Goal: Task Accomplishment & Management: Complete application form

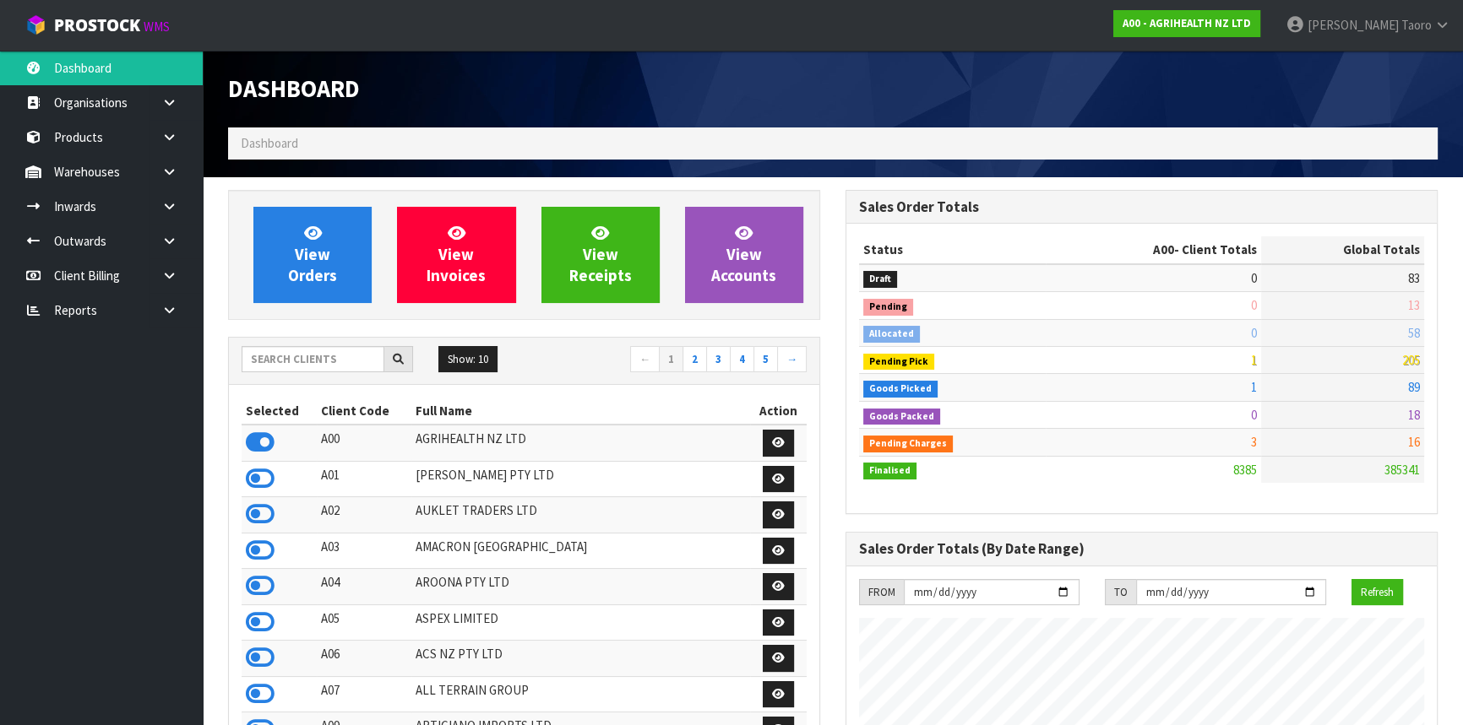
scroll to position [1277, 616]
drag, startPoint x: 251, startPoint y: 350, endPoint x: 263, endPoint y: 344, distance: 14.0
click at [252, 350] on input "text" at bounding box center [313, 359] width 143 height 26
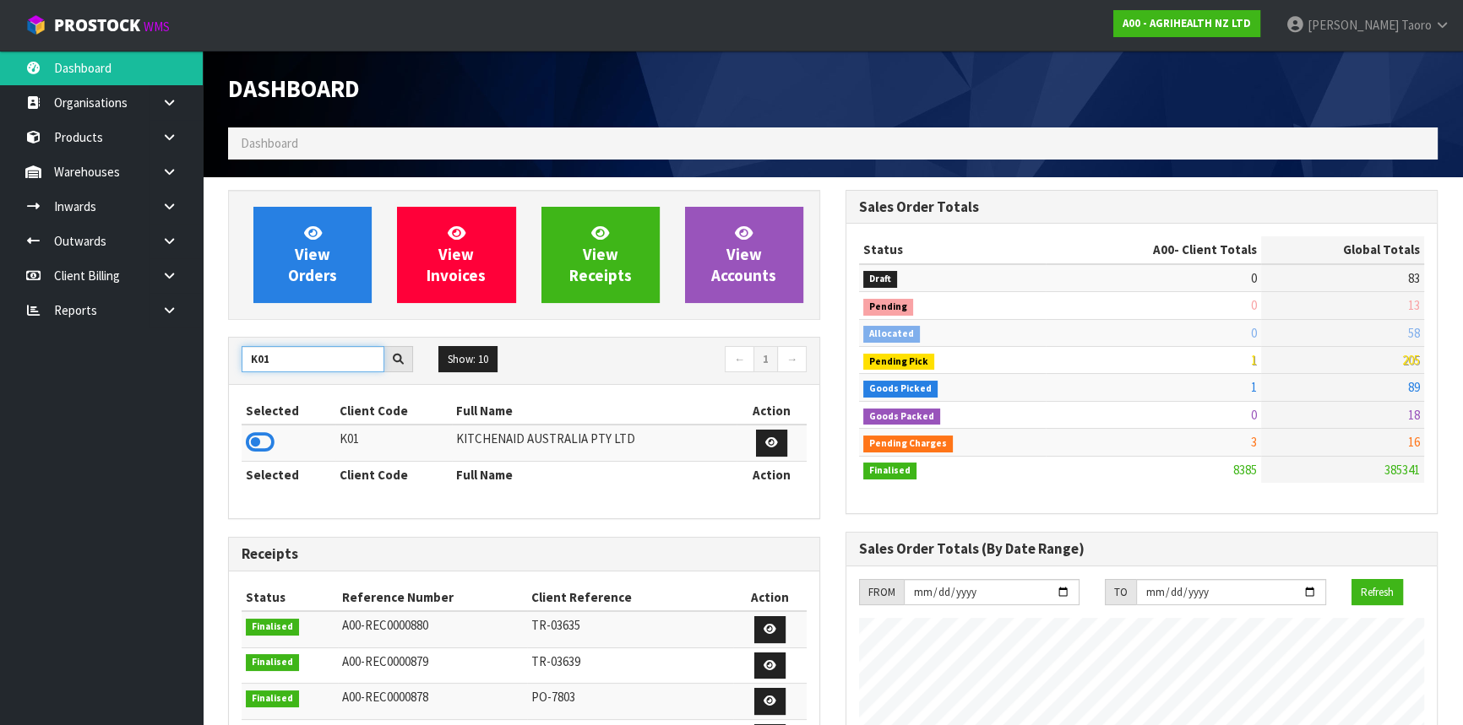
type input "K01"
click at [263, 437] on icon at bounding box center [260, 442] width 29 height 25
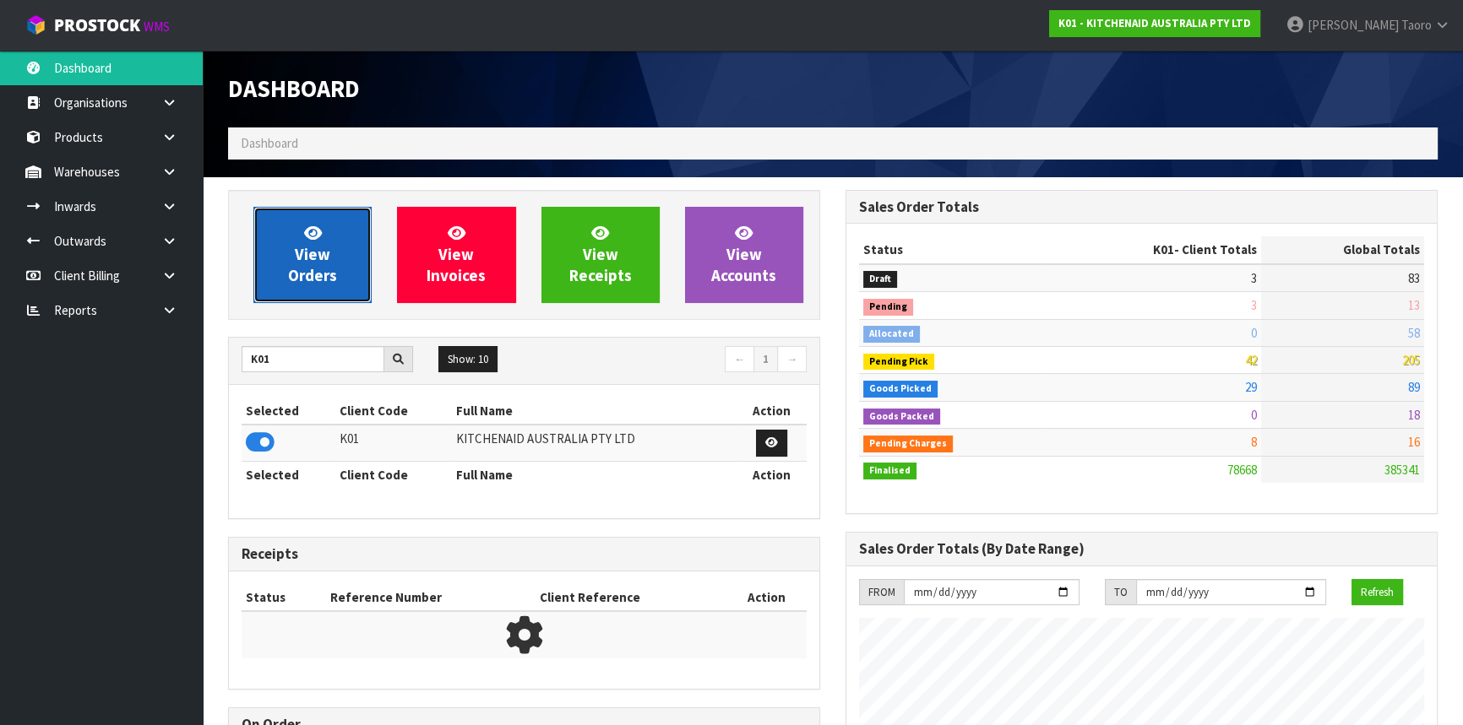
click at [270, 253] on link "View Orders" at bounding box center [312, 255] width 118 height 96
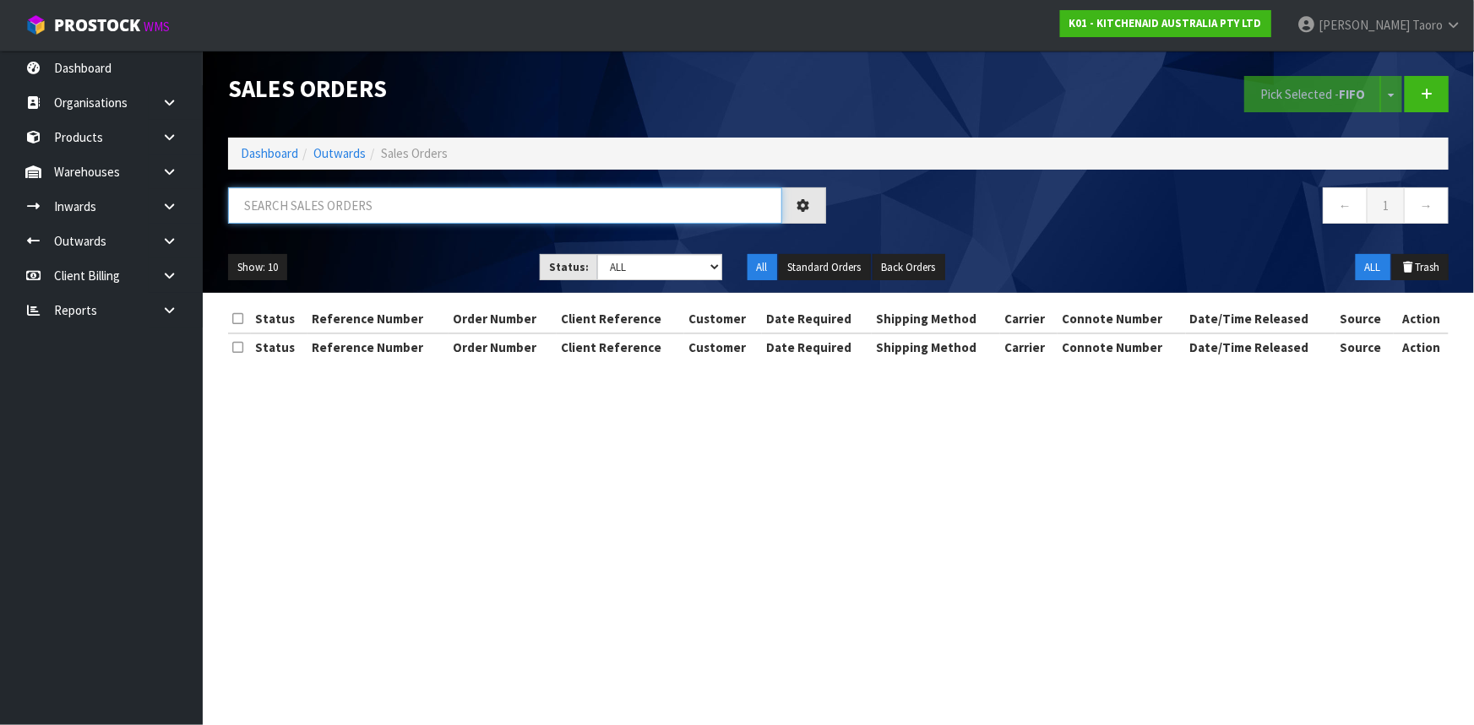
click at [288, 202] on input "text" at bounding box center [505, 205] width 554 height 36
type input "80426"
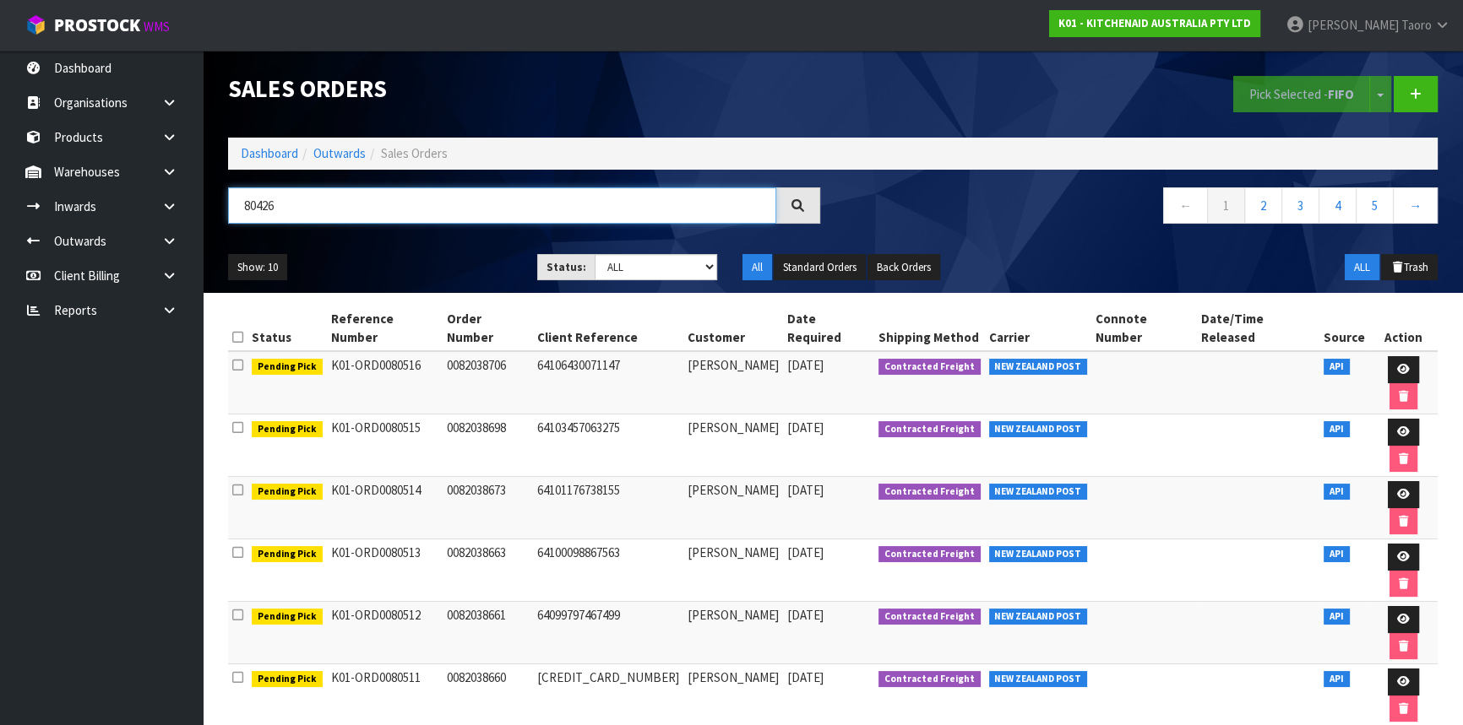
click at [508, 205] on input "80426" at bounding box center [502, 205] width 548 height 36
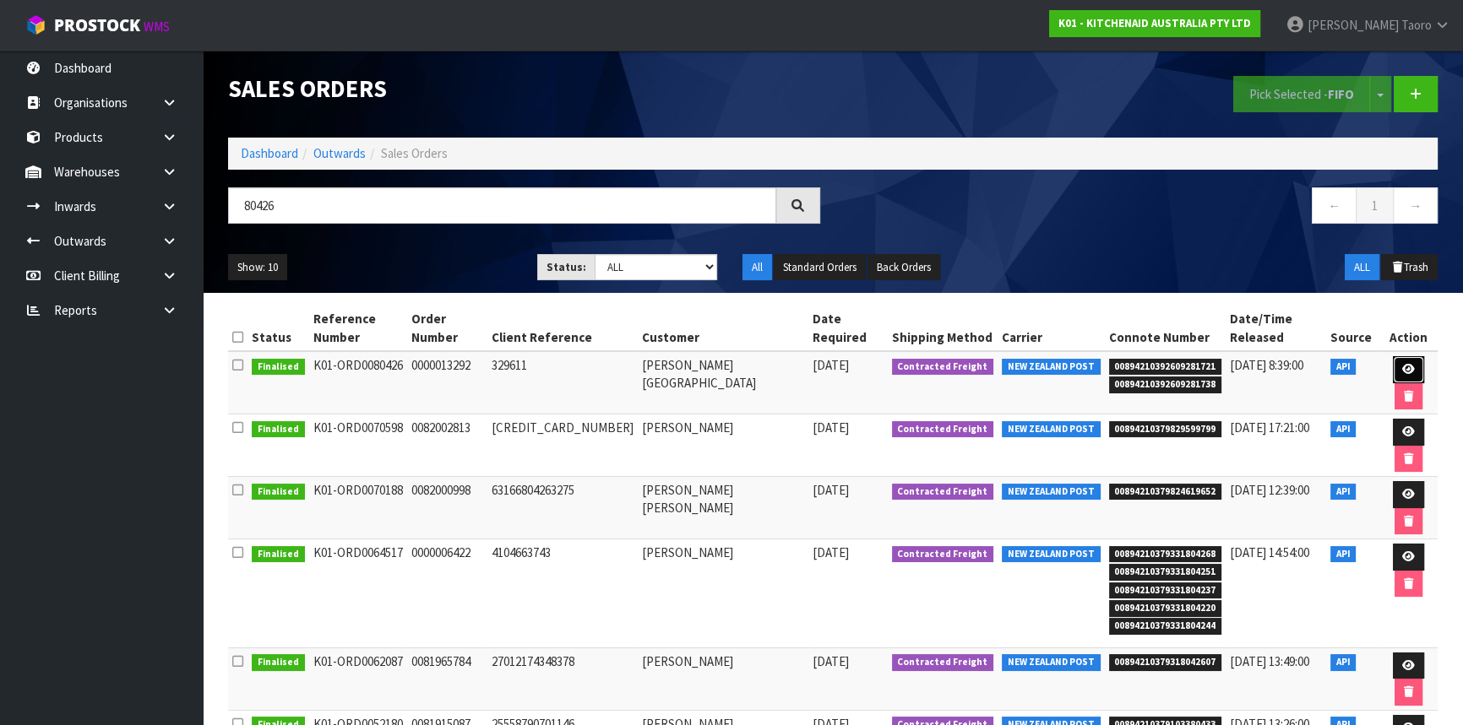
click at [1393, 356] on link at bounding box center [1408, 369] width 31 height 27
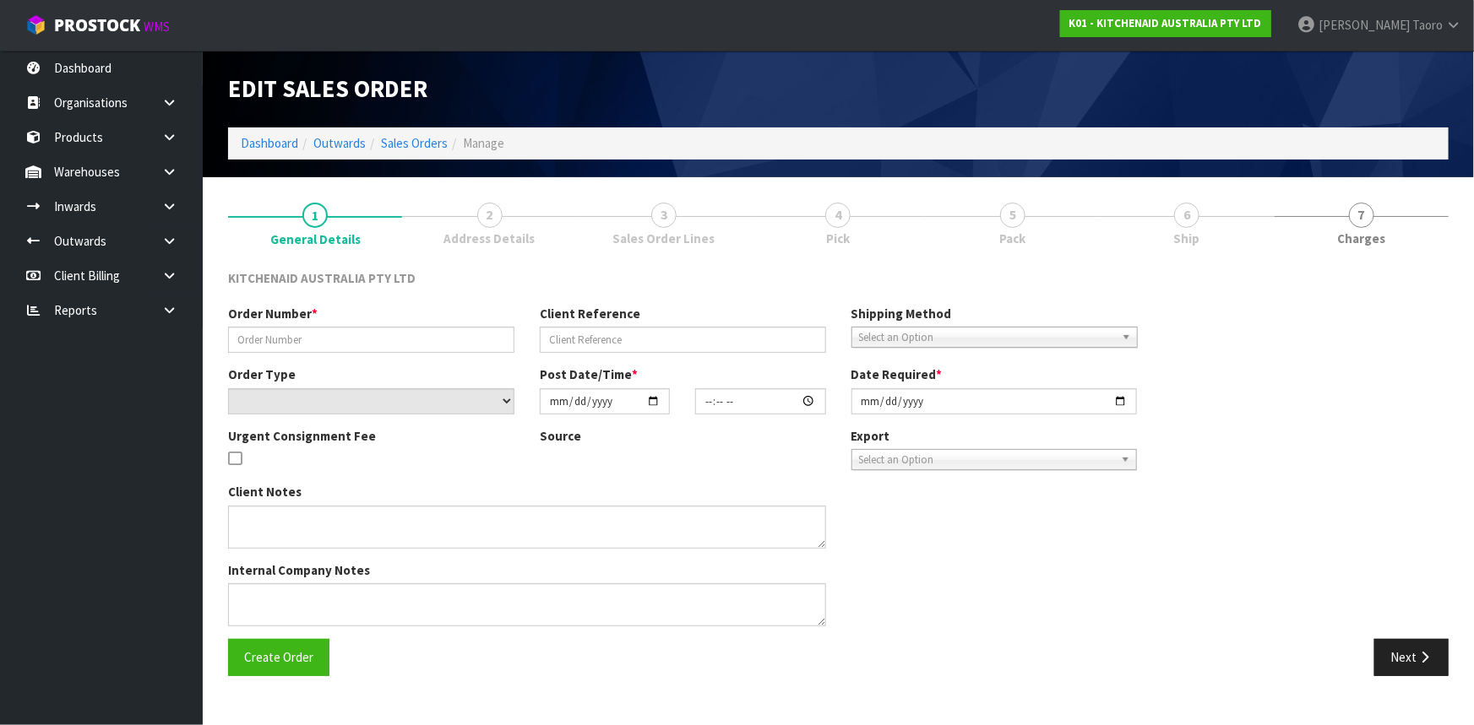
type input "0000013292"
type input "329611"
select select "number:0"
type input "[DATE]"
type input "14:33:27.000"
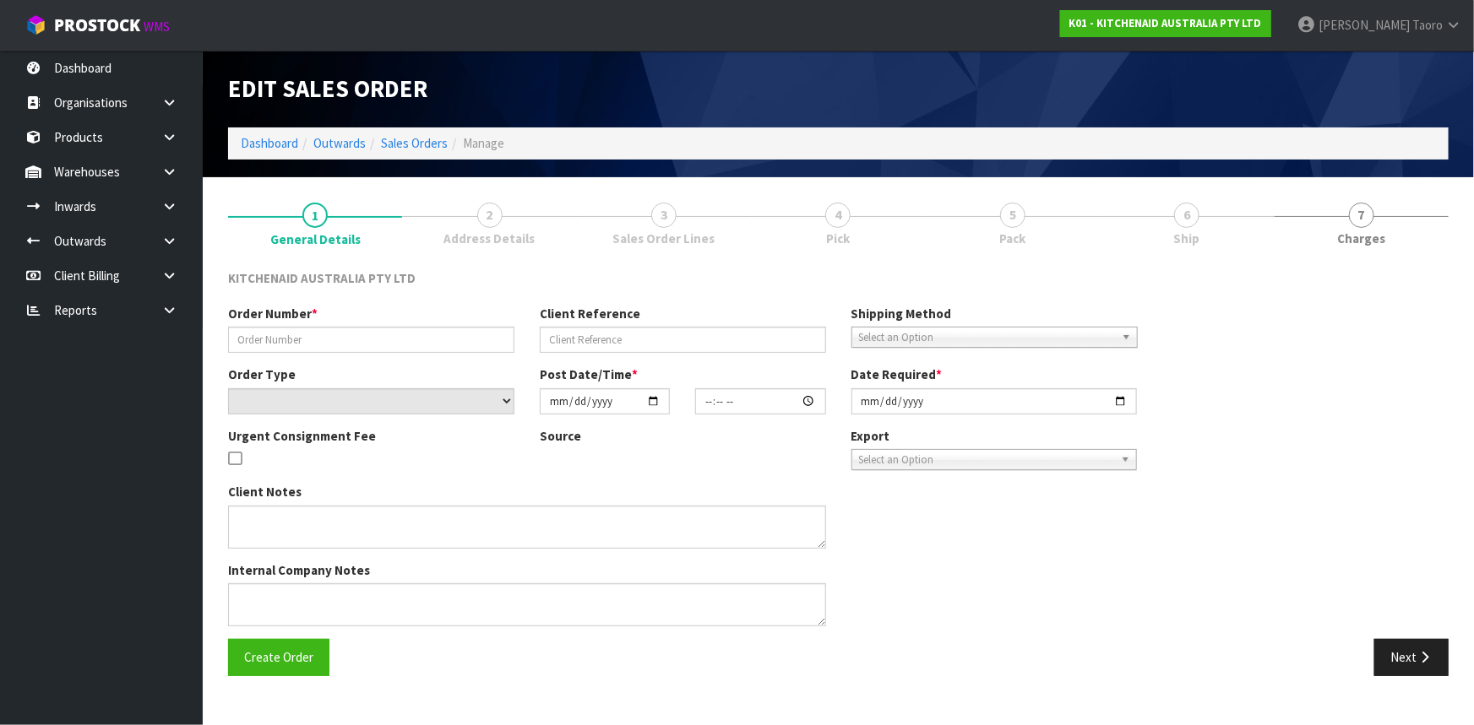
type input "[DATE]"
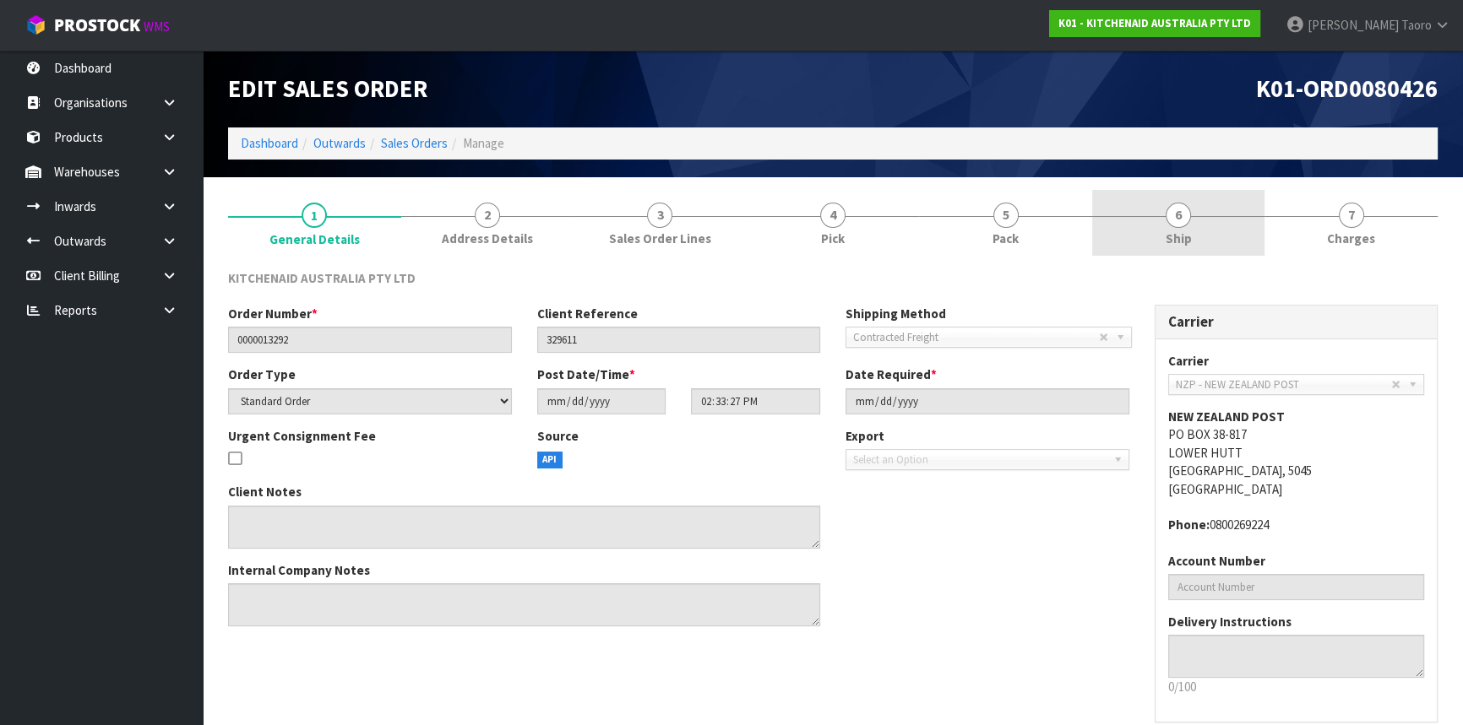
click at [1179, 228] on link "6 Ship" at bounding box center [1178, 223] width 173 height 67
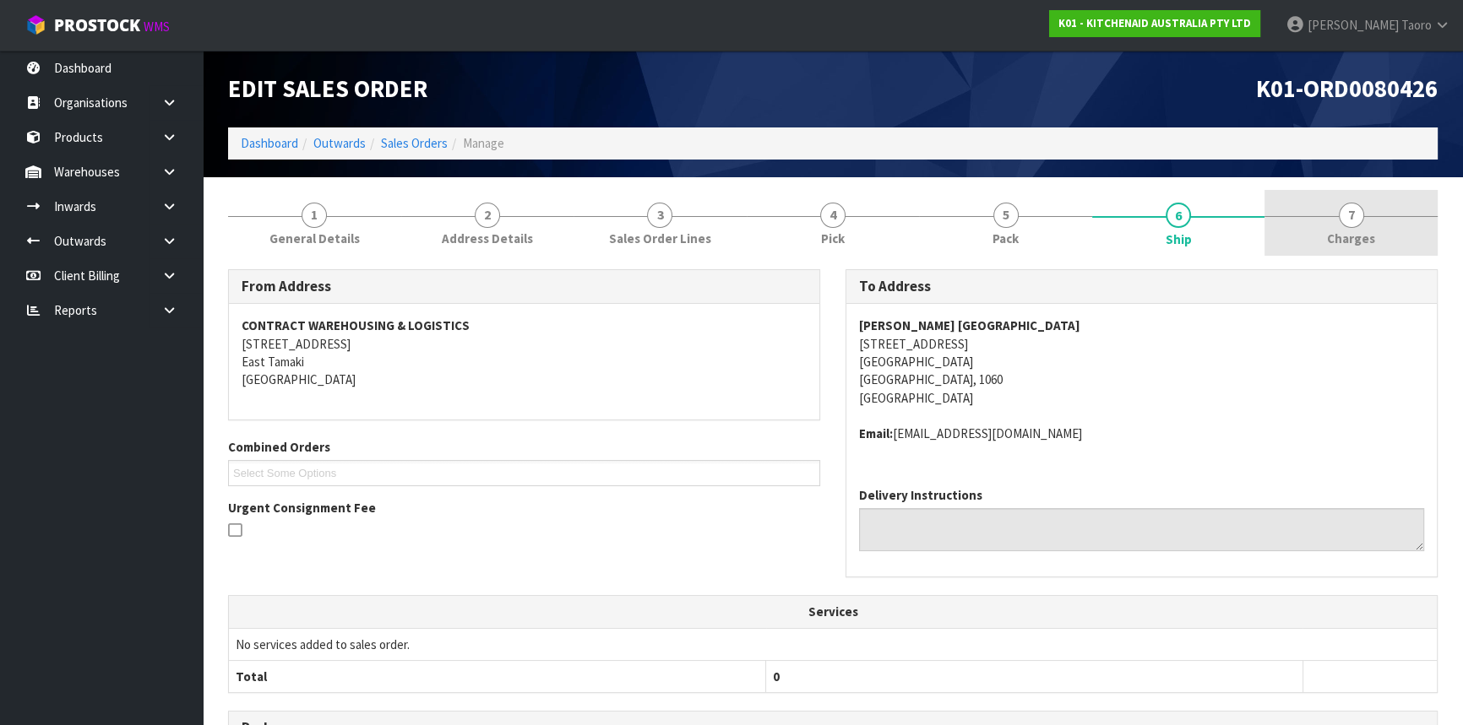
click at [1360, 210] on span "7" at bounding box center [1351, 215] width 25 height 25
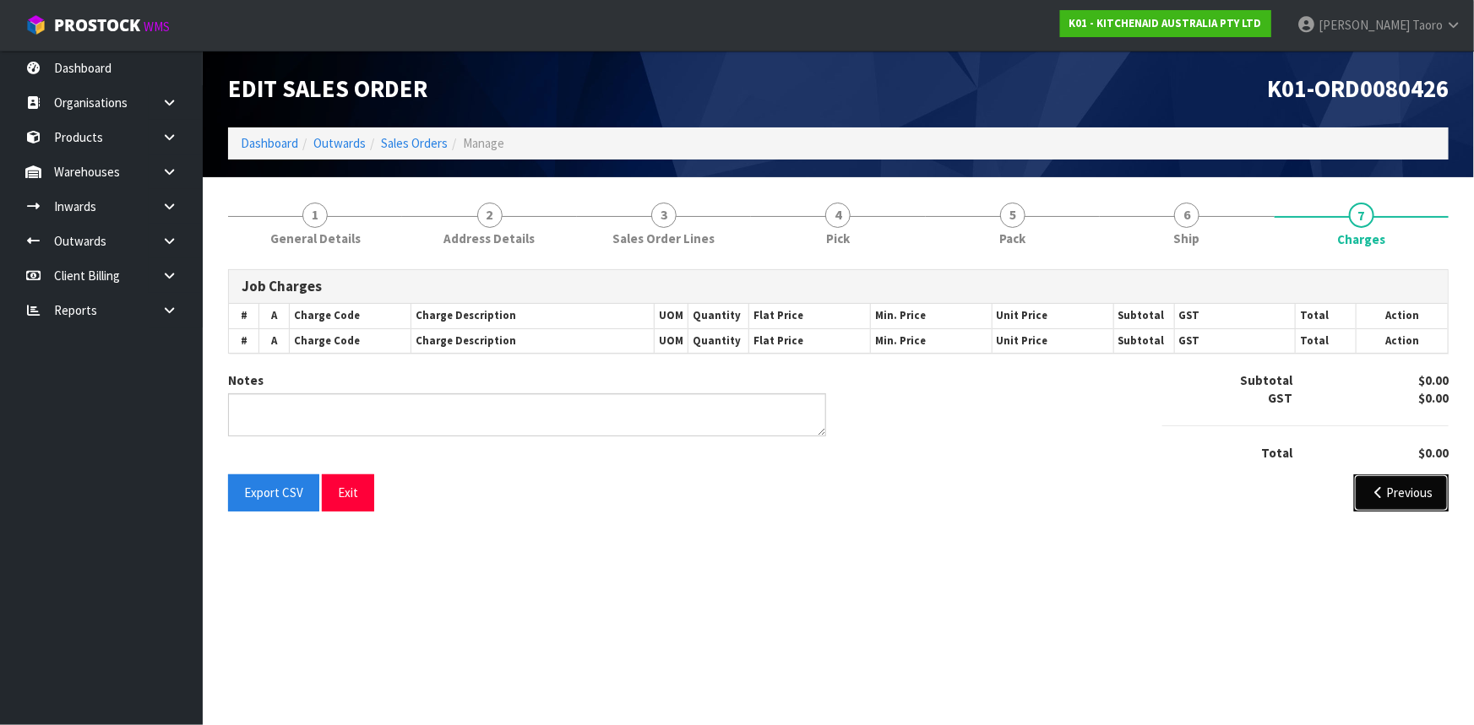
click at [1420, 502] on button "Previous" at bounding box center [1401, 493] width 95 height 36
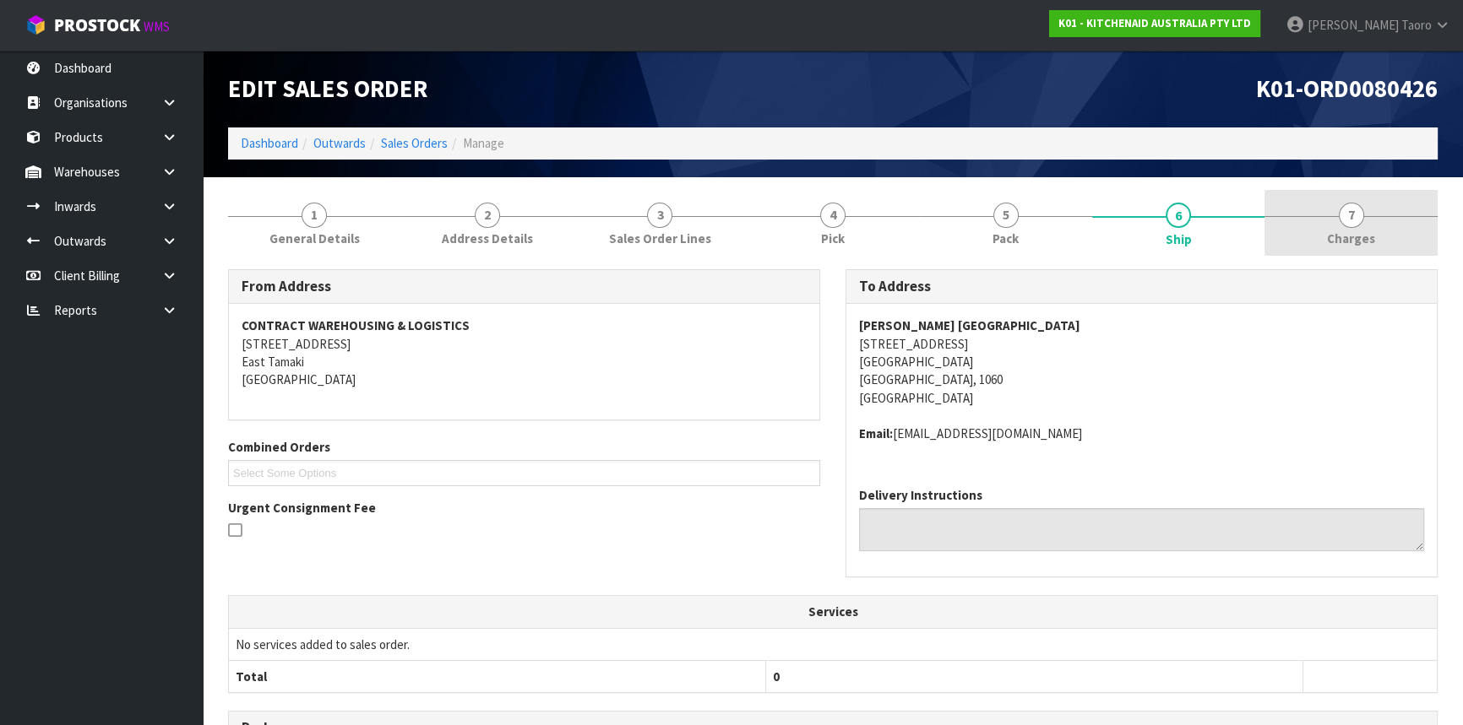
drag, startPoint x: 1393, startPoint y: 235, endPoint x: 1298, endPoint y: 256, distance: 97.7
click at [1393, 234] on link "7 [GEOGRAPHIC_DATA]" at bounding box center [1350, 223] width 173 height 67
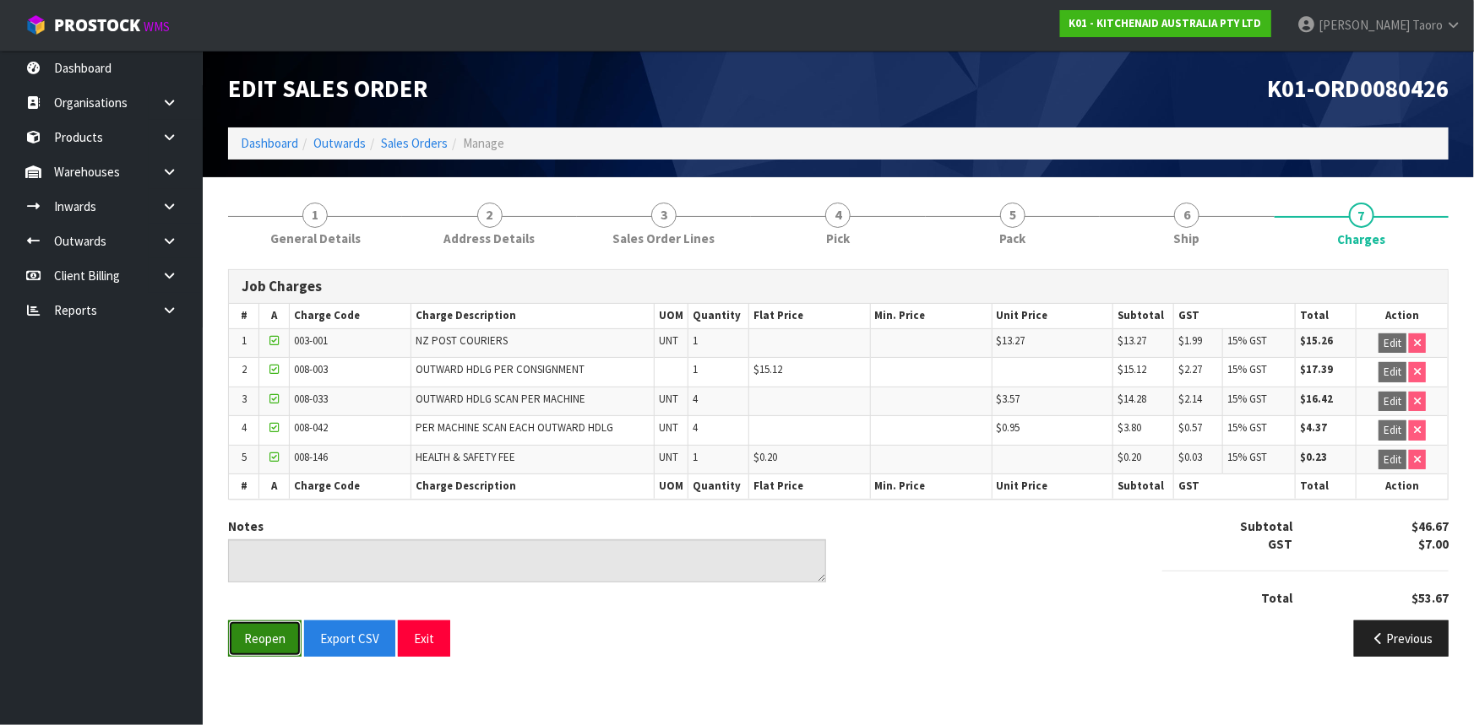
click at [253, 641] on button "Reopen" at bounding box center [264, 639] width 73 height 36
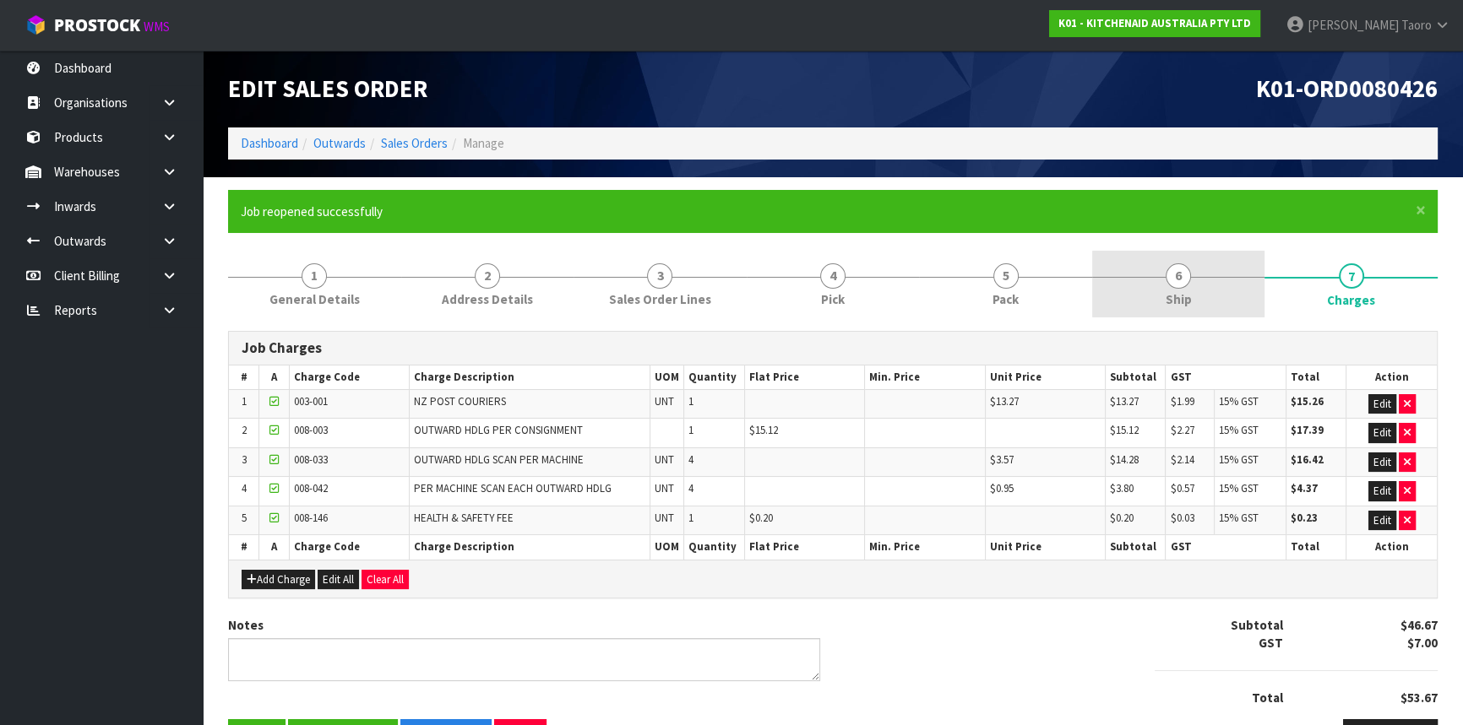
click at [1233, 296] on link "6 Ship" at bounding box center [1178, 284] width 173 height 67
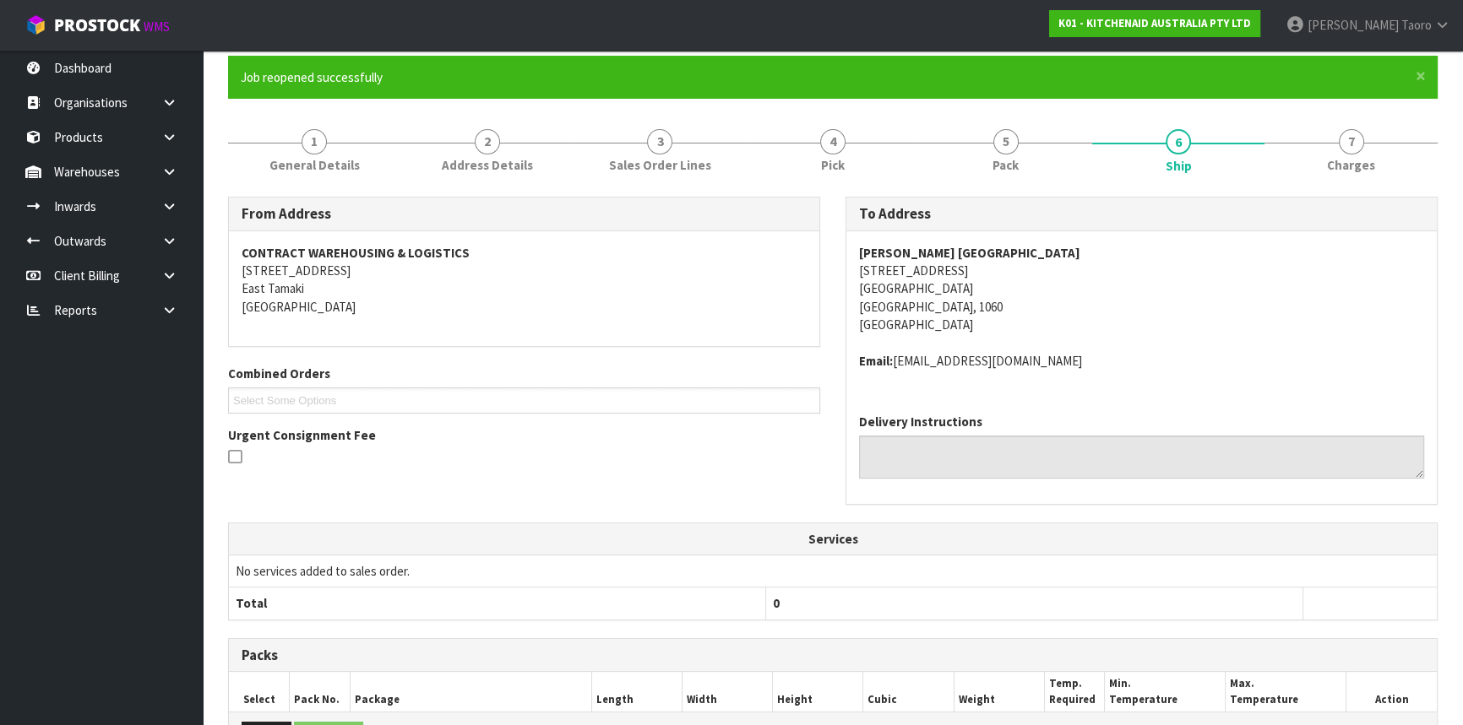
scroll to position [435, 0]
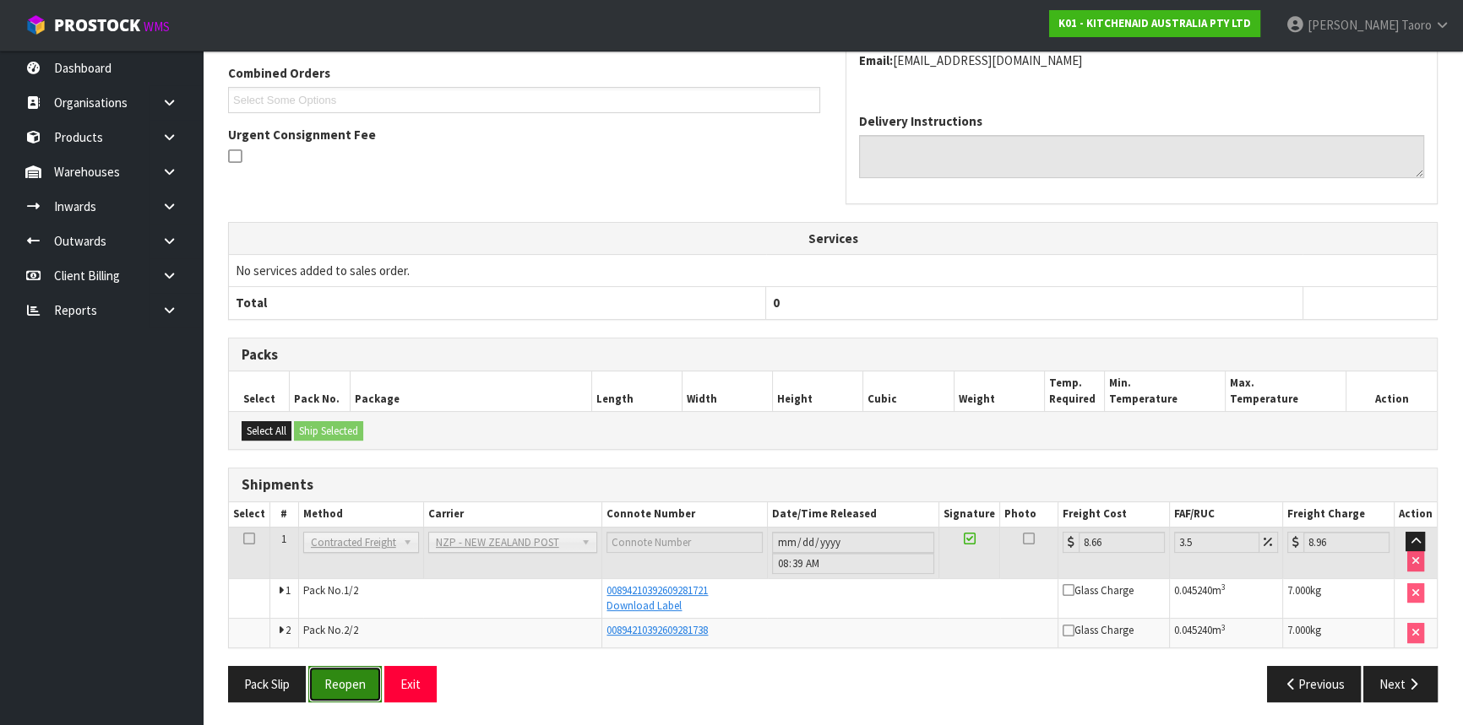
click at [345, 679] on button "Reopen" at bounding box center [344, 684] width 73 height 36
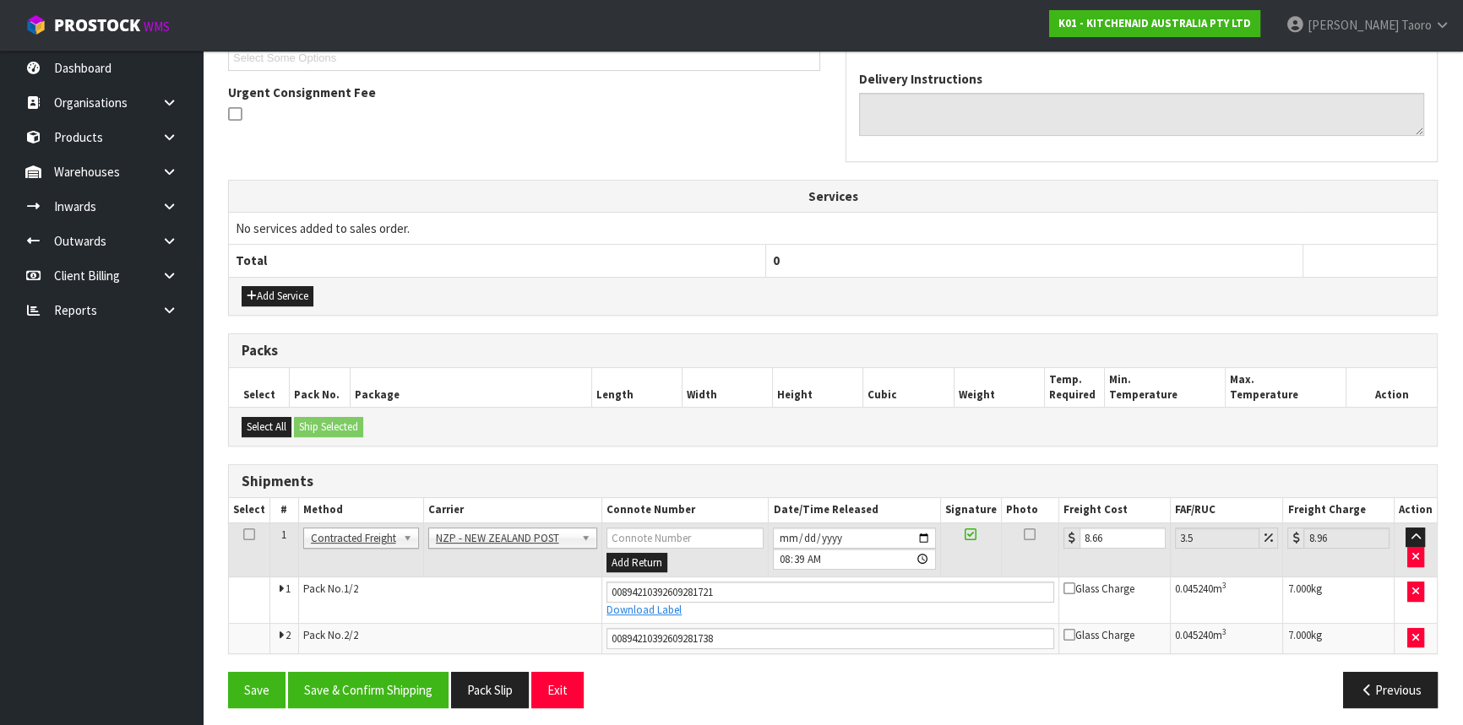
scroll to position [481, 0]
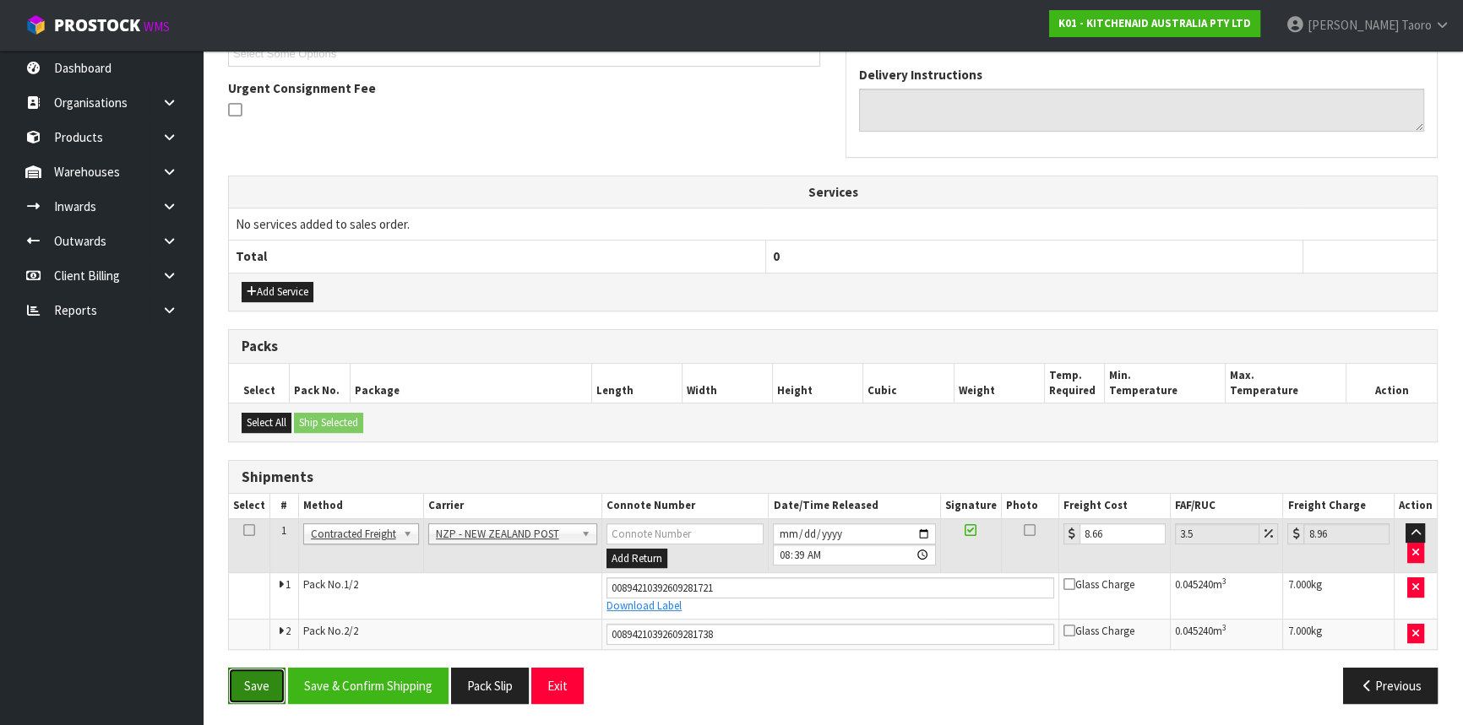
click at [256, 676] on button "Save" at bounding box center [256, 686] width 57 height 36
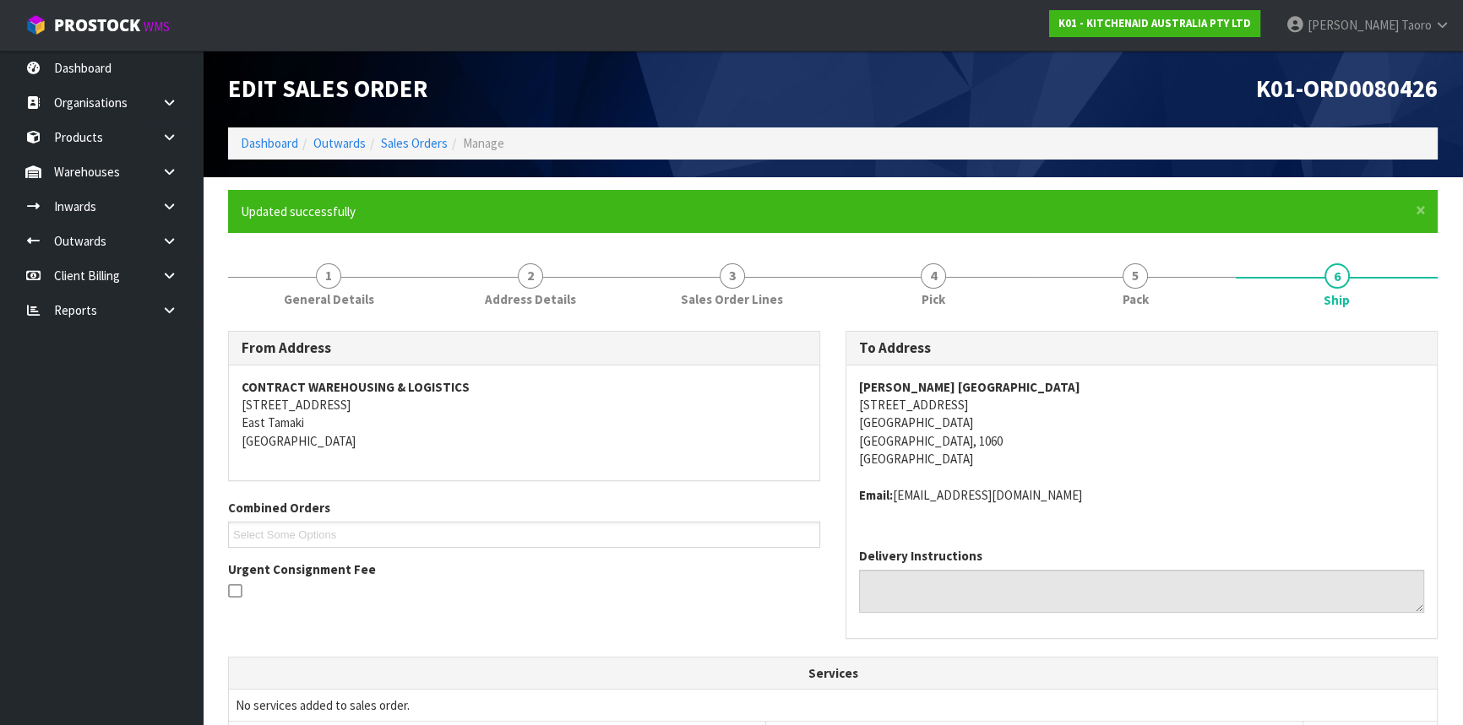
click at [1404, 84] on span "K01-ORD0080426" at bounding box center [1347, 88] width 182 height 30
copy span "ORD0080426"
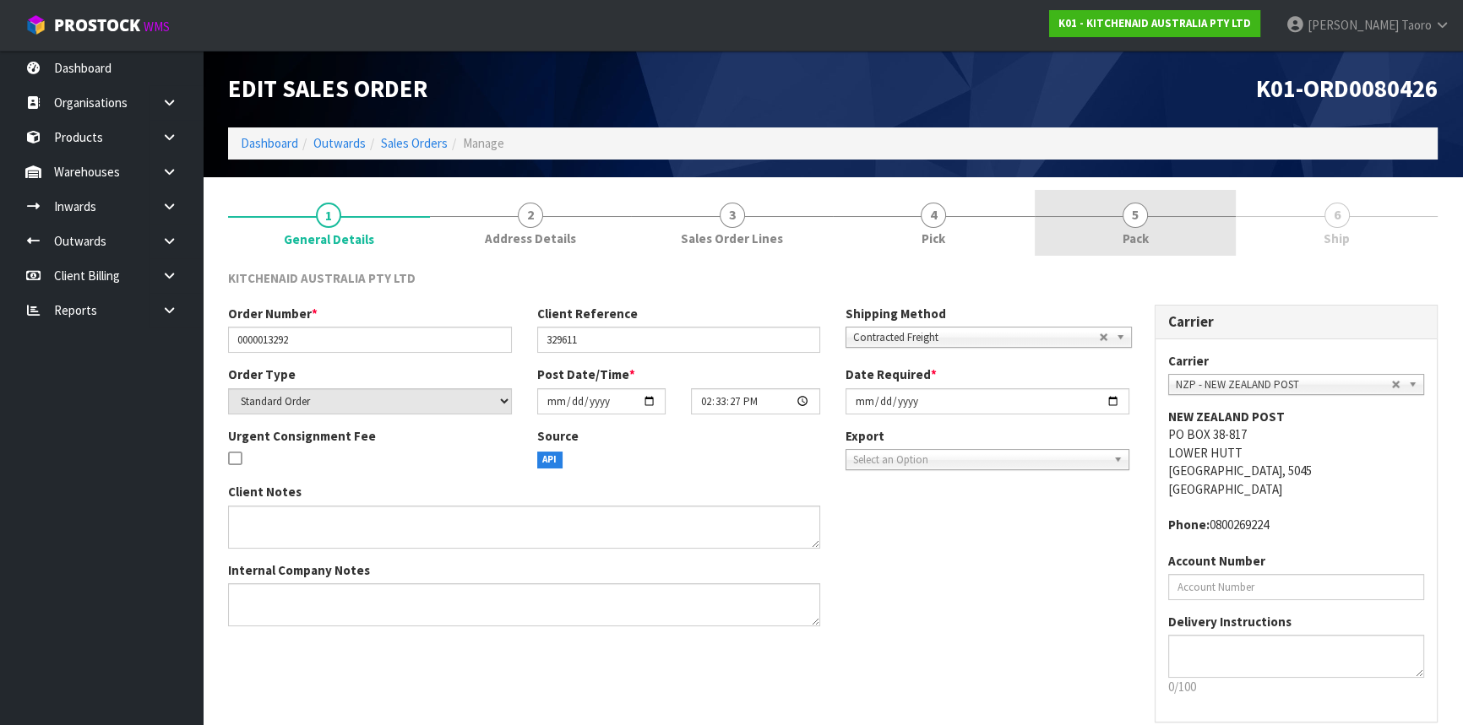
click at [1136, 210] on span "5" at bounding box center [1134, 215] width 25 height 25
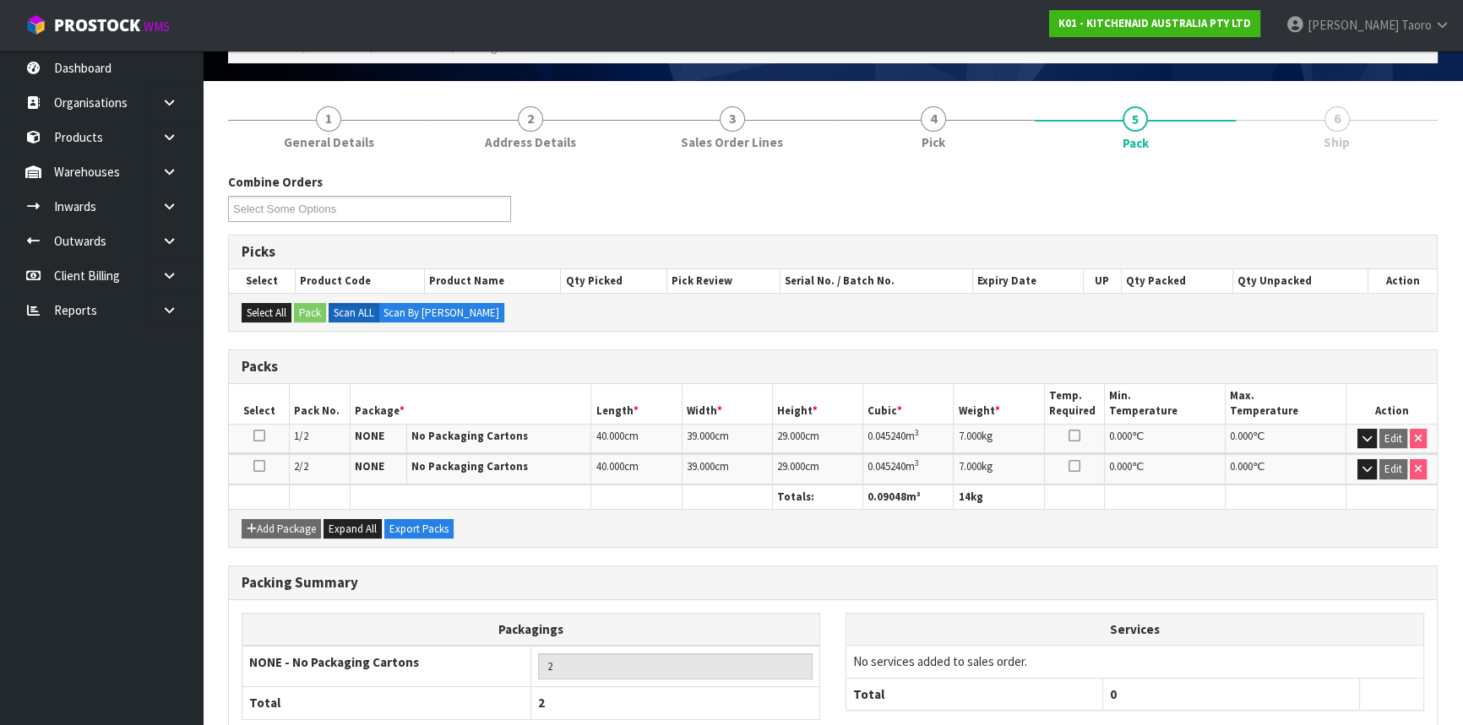
scroll to position [198, 0]
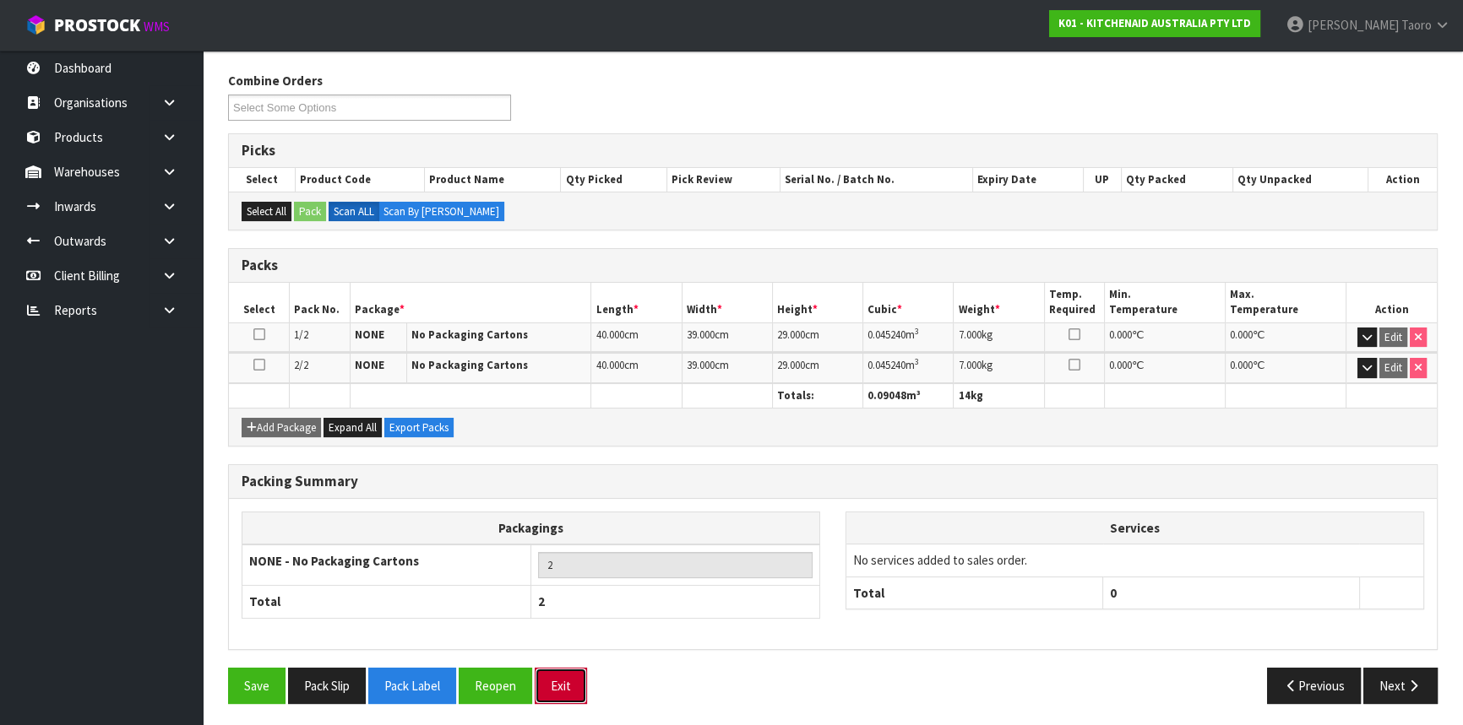
drag, startPoint x: 562, startPoint y: 676, endPoint x: 578, endPoint y: 660, distance: 22.1
click at [561, 675] on button "Exit" at bounding box center [561, 686] width 52 height 36
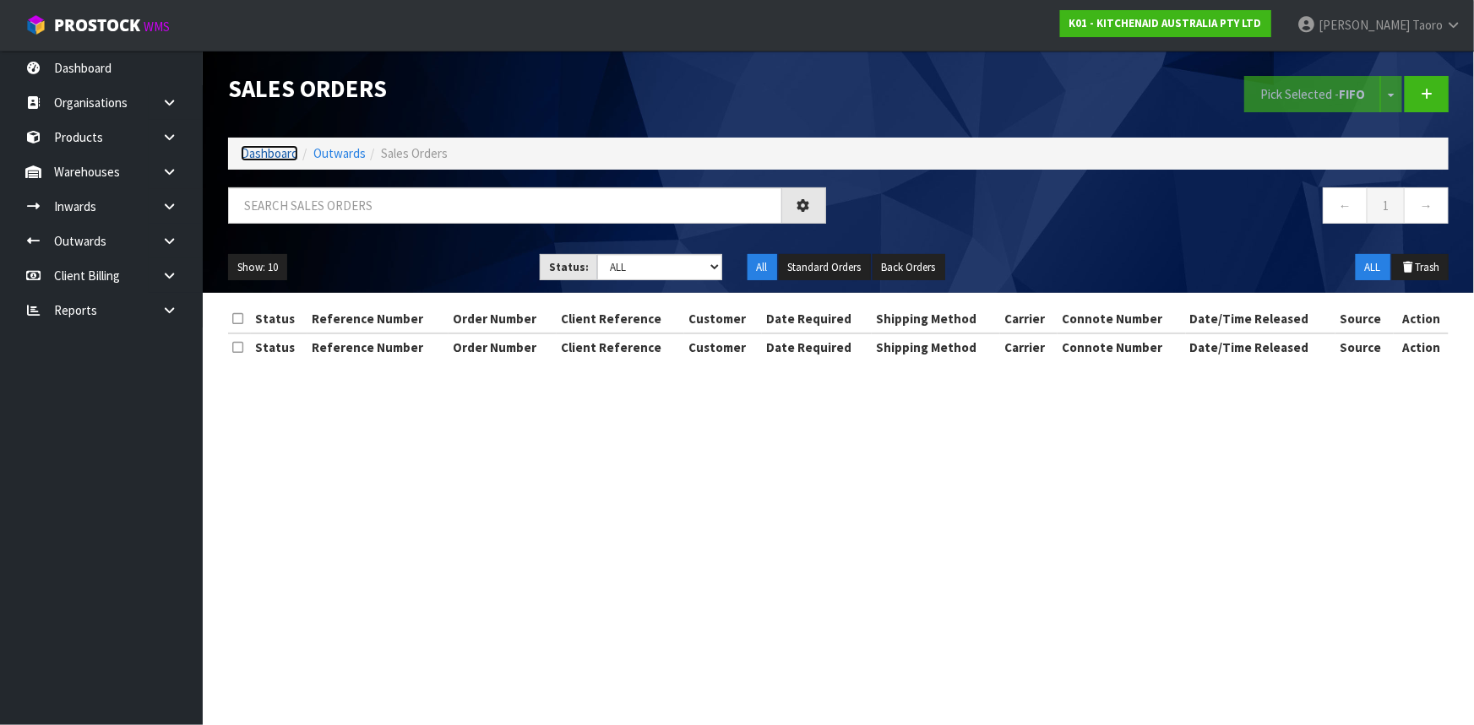
click at [279, 156] on link "Dashboard" at bounding box center [269, 153] width 57 height 16
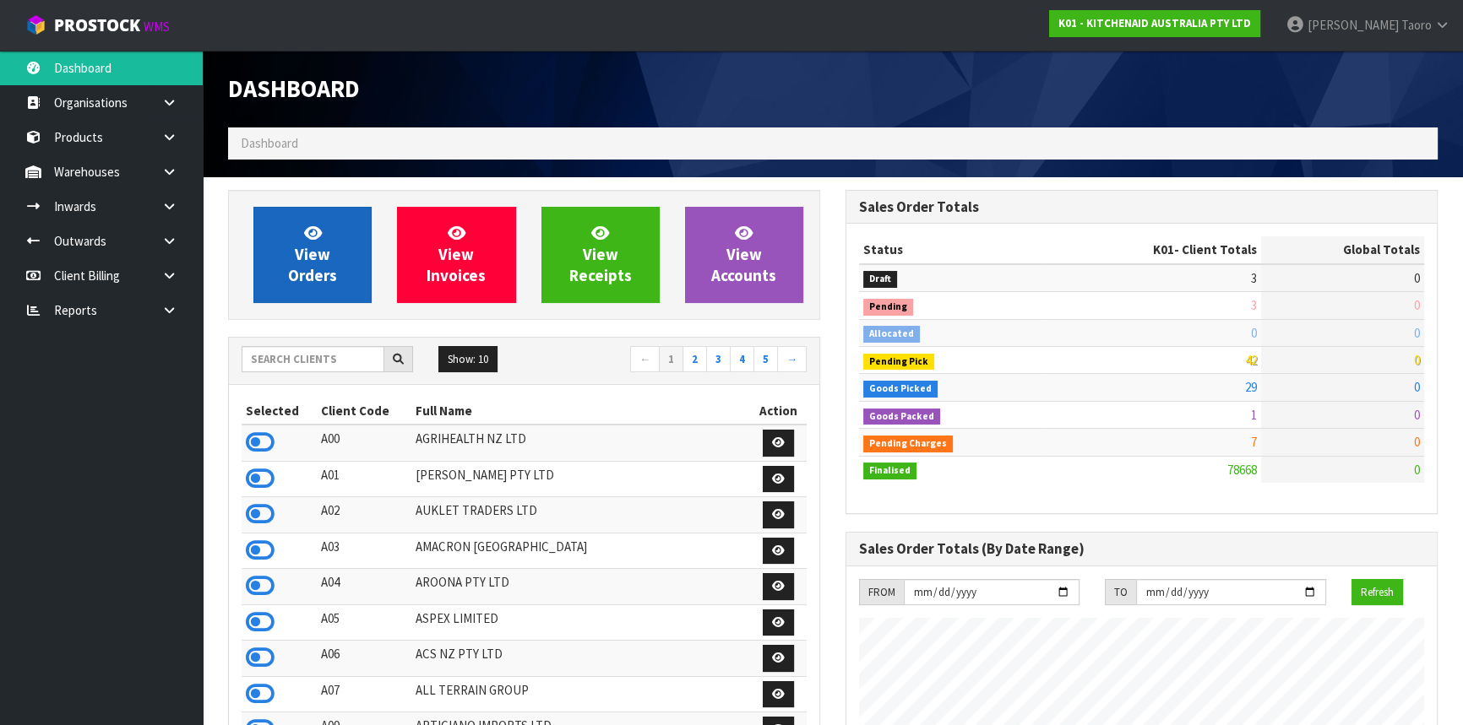
scroll to position [1277, 616]
